Goal: Find contact information: Obtain details needed to contact an individual or organization

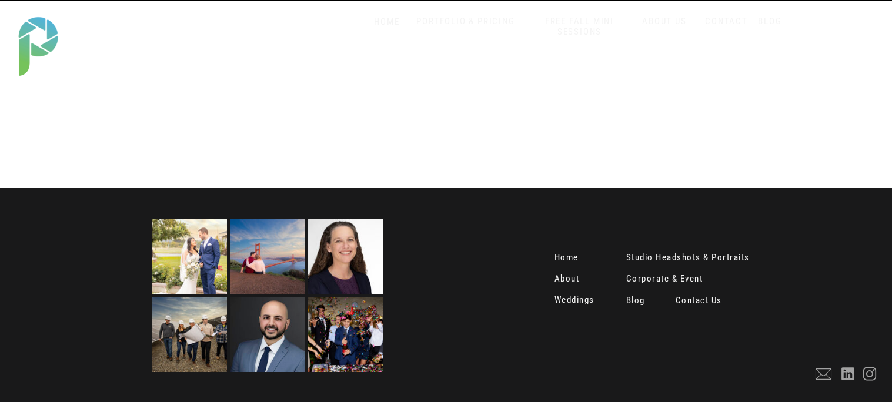
click at [687, 301] on nav "Contact Us" at bounding box center [699, 302] width 49 height 12
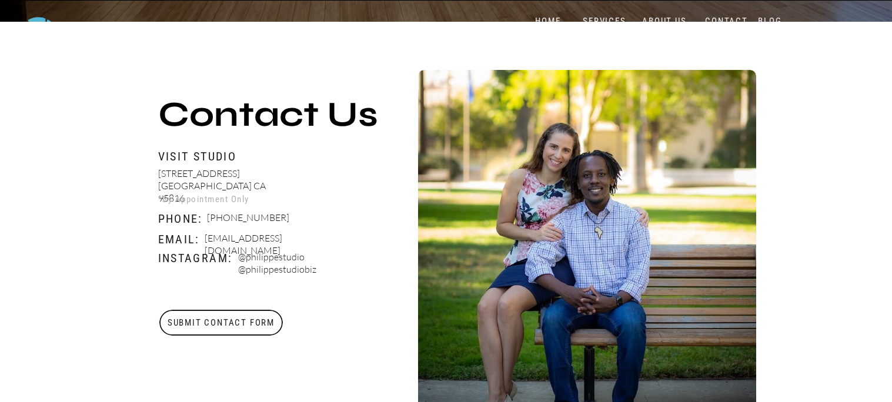
scroll to position [396, 0]
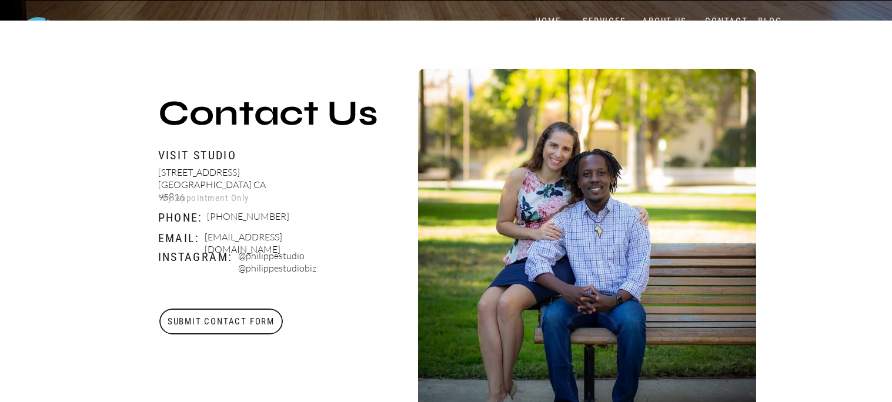
click at [283, 240] on p "Booking@philippestudiopro.com" at bounding box center [274, 238] width 138 height 15
copy p "Booking@philippestudiopro.com"
